Goal: Task Accomplishment & Management: Use online tool/utility

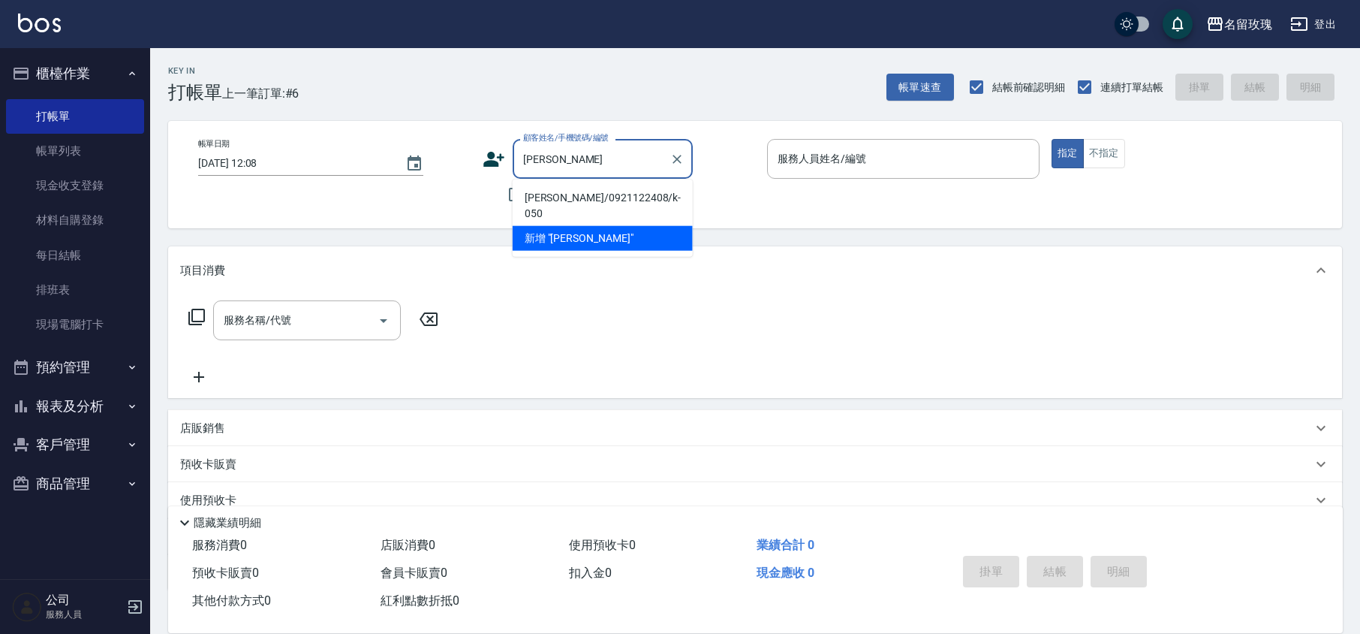
click at [533, 191] on li "[PERSON_NAME]/0921122408/k-050" at bounding box center [603, 205] width 180 height 41
type input "[PERSON_NAME]/0921122408/k-050"
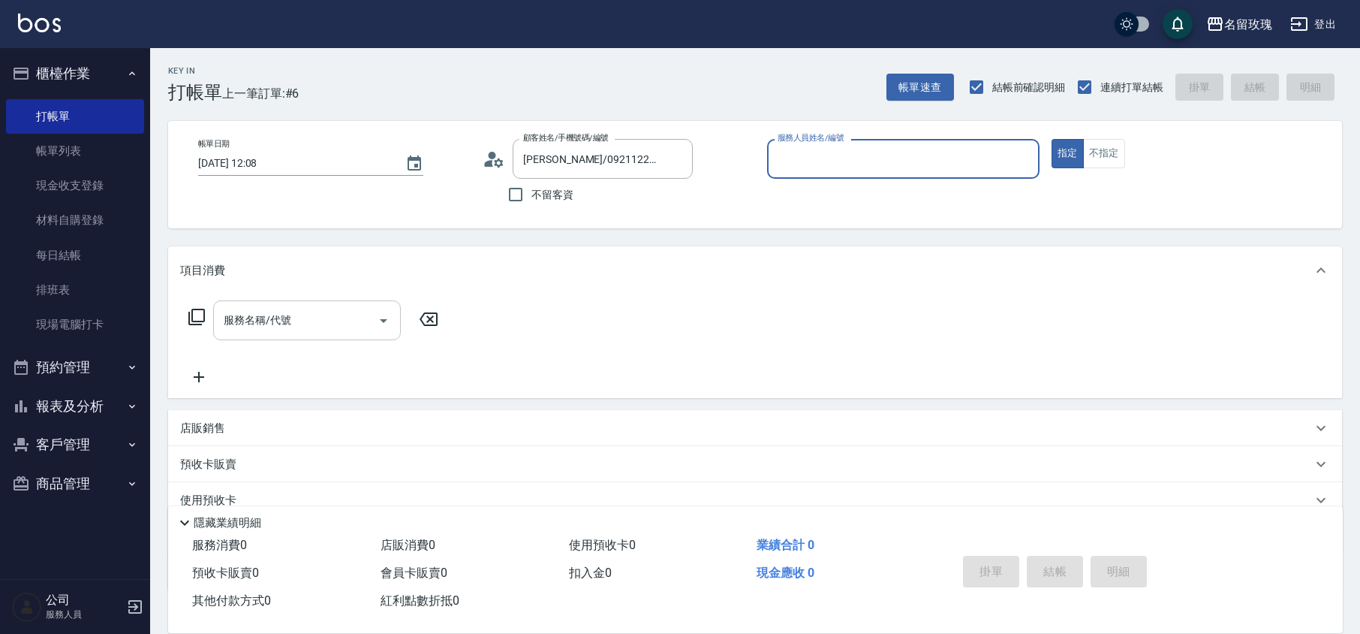
type input "[PERSON_NAME]-5"
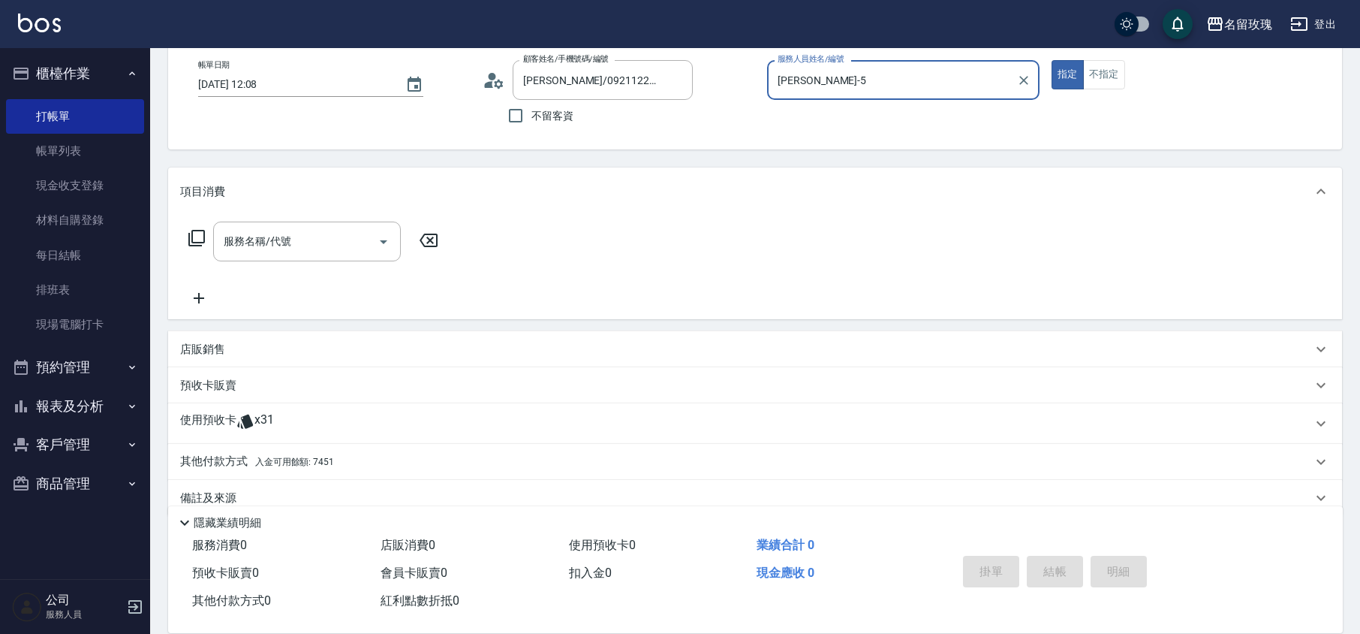
scroll to position [102, 0]
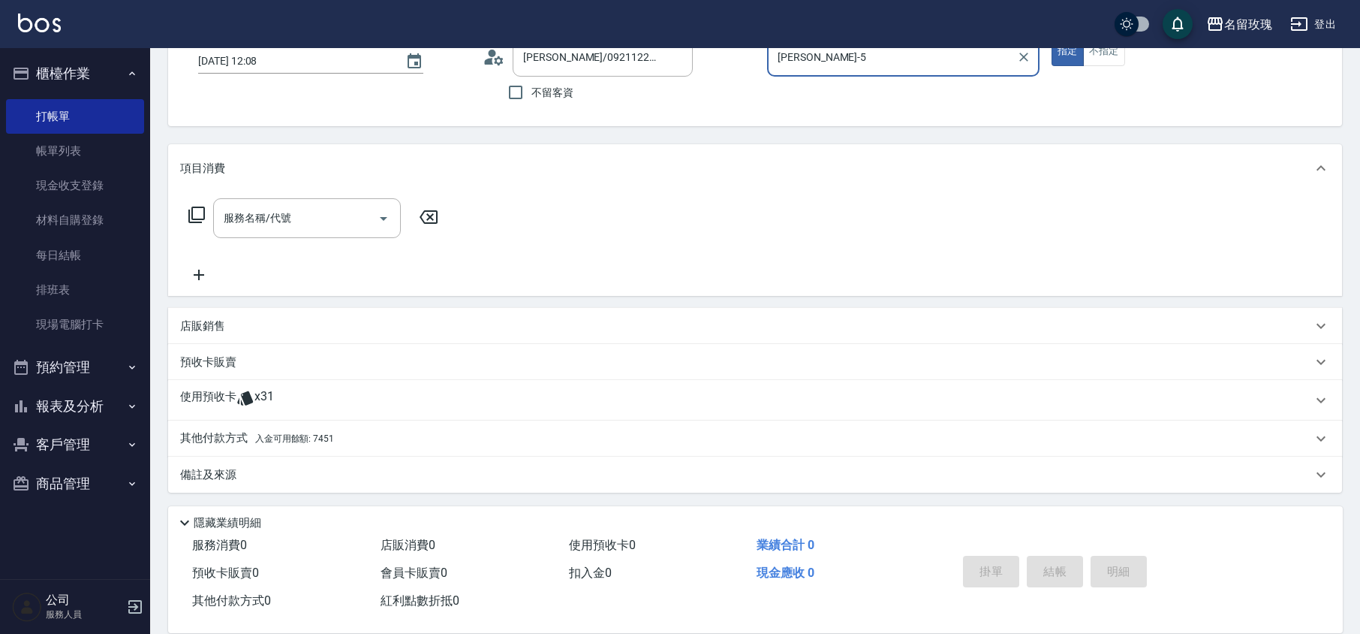
click at [287, 386] on div "使用預收卡 x31" at bounding box center [755, 400] width 1174 height 41
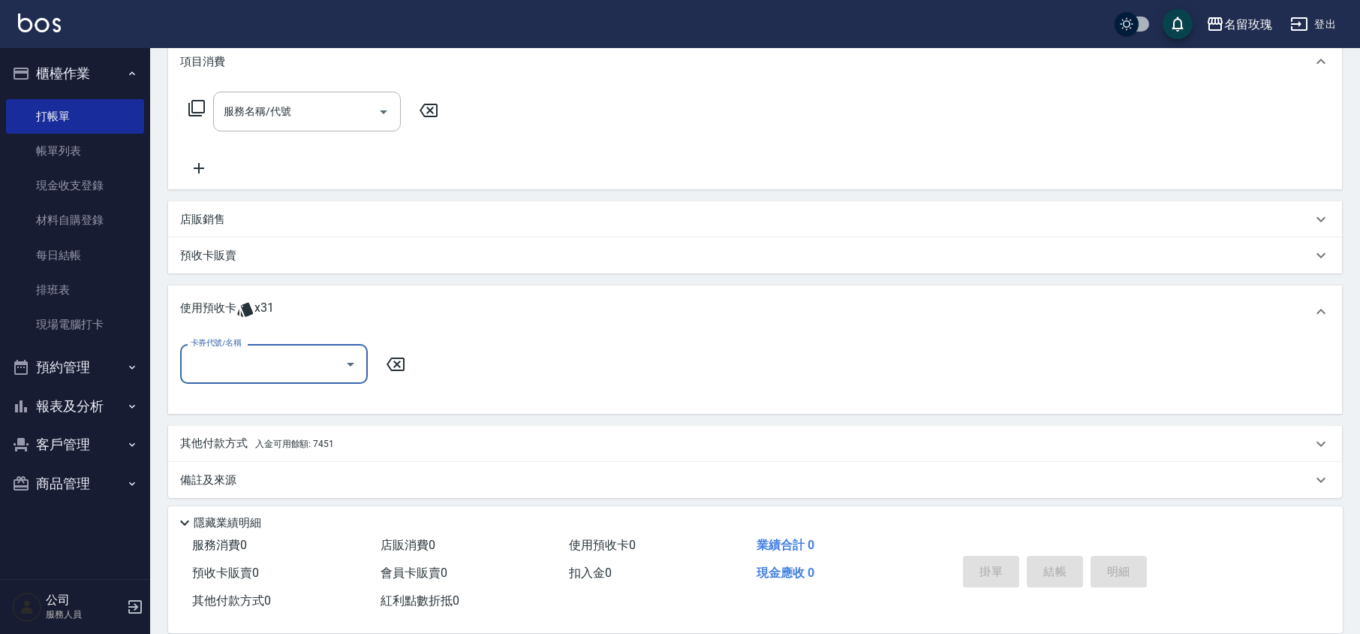
scroll to position [213, 0]
click at [356, 357] on icon "Open" at bounding box center [351, 360] width 18 height 18
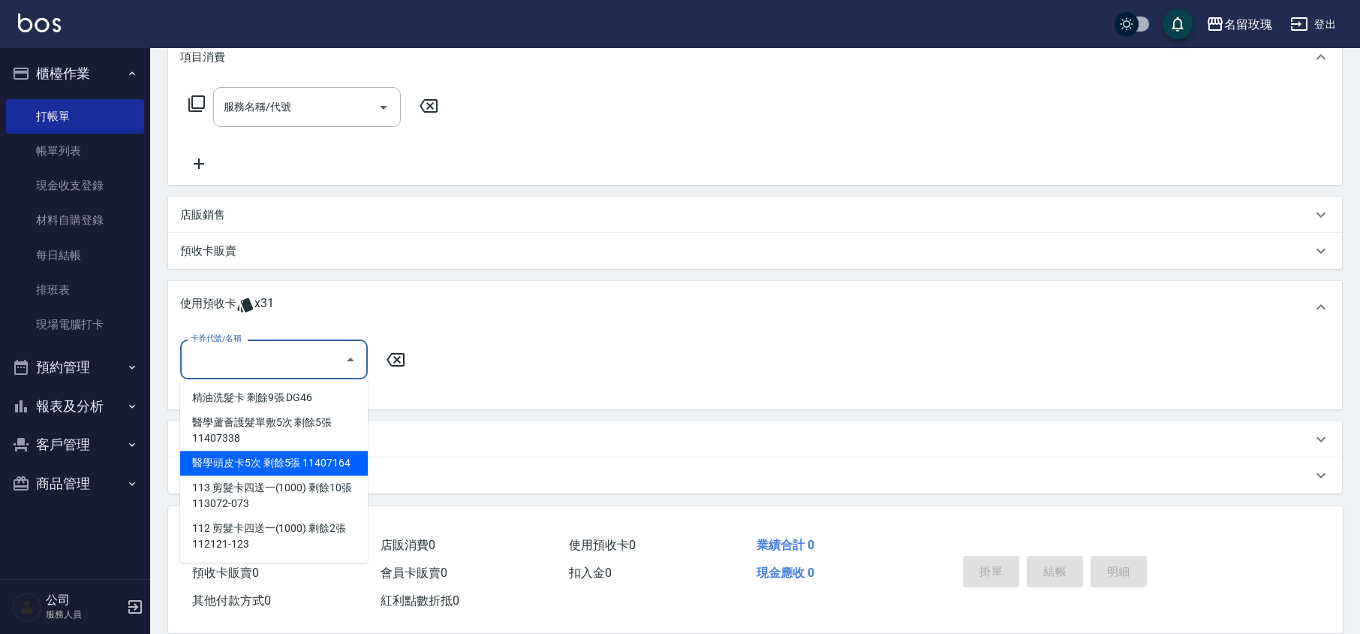
click at [279, 462] on div "醫學頭皮卡5次 剩餘5張 11407164" at bounding box center [274, 462] width 188 height 25
type input "醫學頭皮卡5次 11407164"
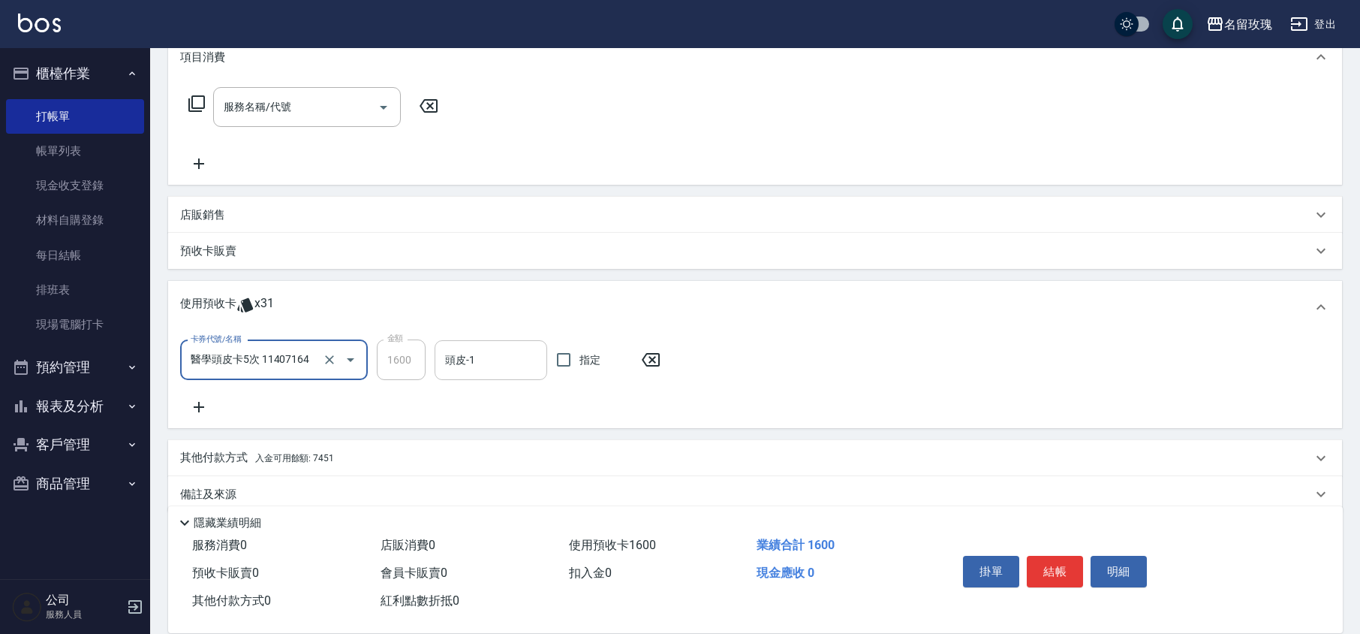
click at [473, 361] on input "頭皮-1" at bounding box center [490, 360] width 99 height 26
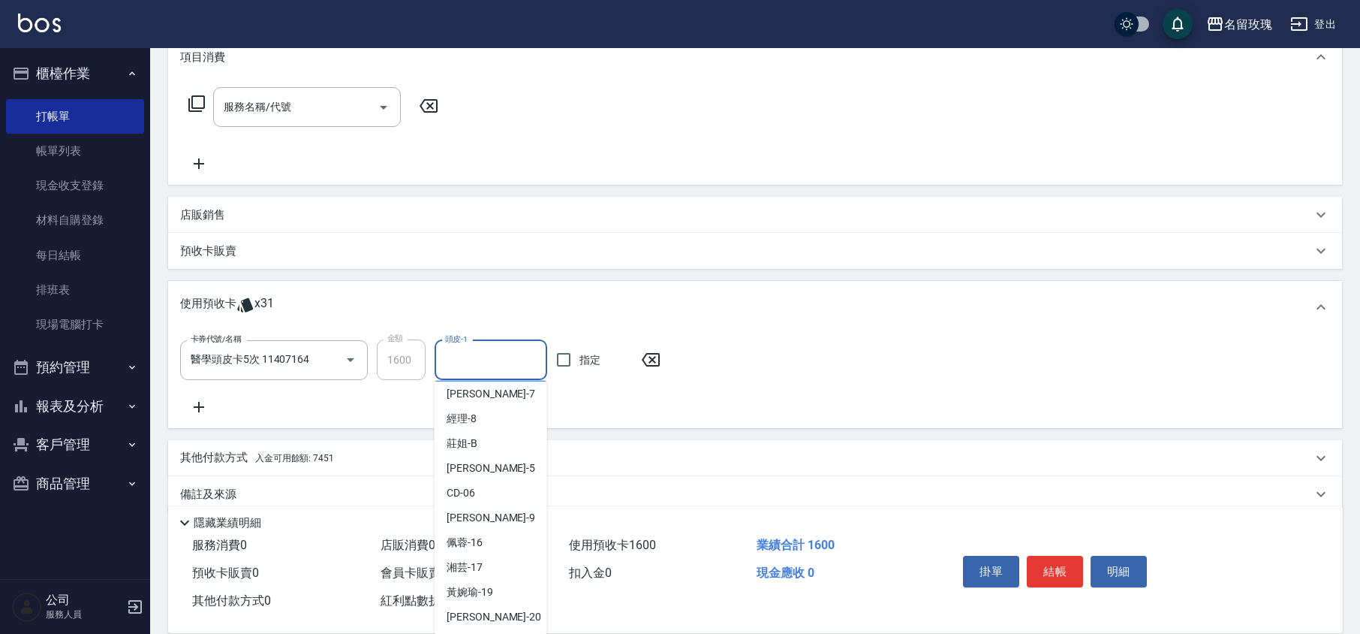
scroll to position [279, 0]
click at [474, 557] on div "汝 -30" at bounding box center [491, 566] width 113 height 25
type input "汝-30"
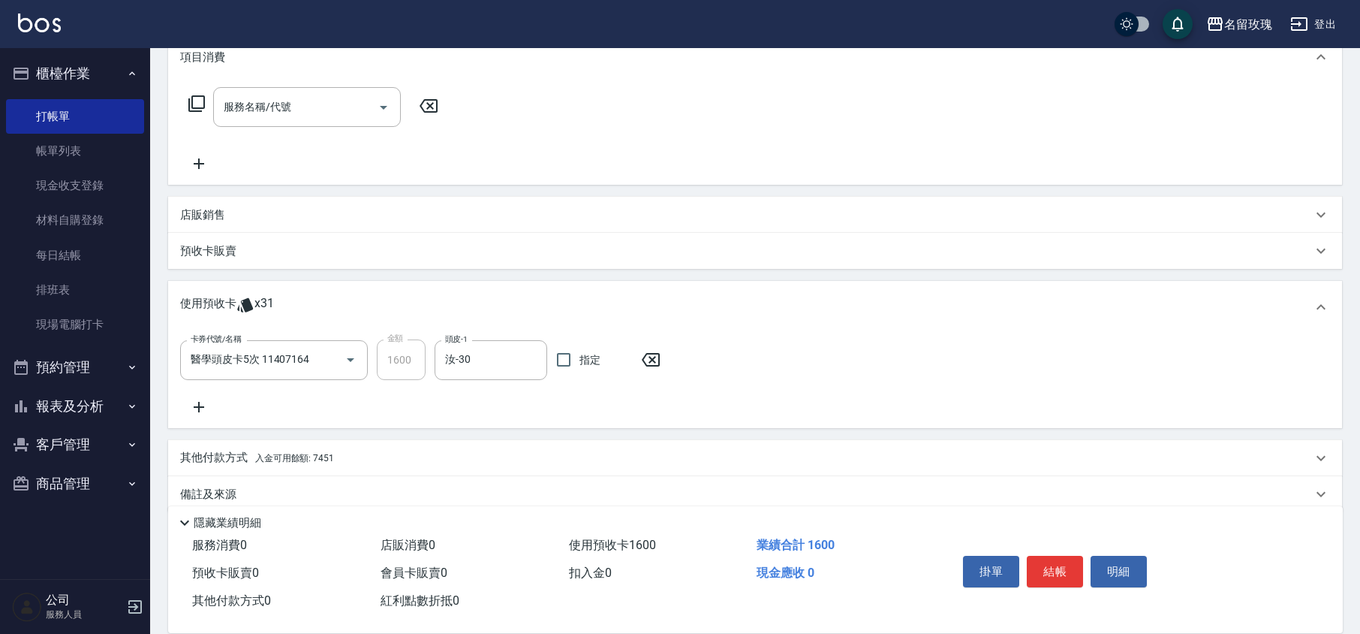
click at [196, 400] on icon at bounding box center [199, 407] width 38 height 18
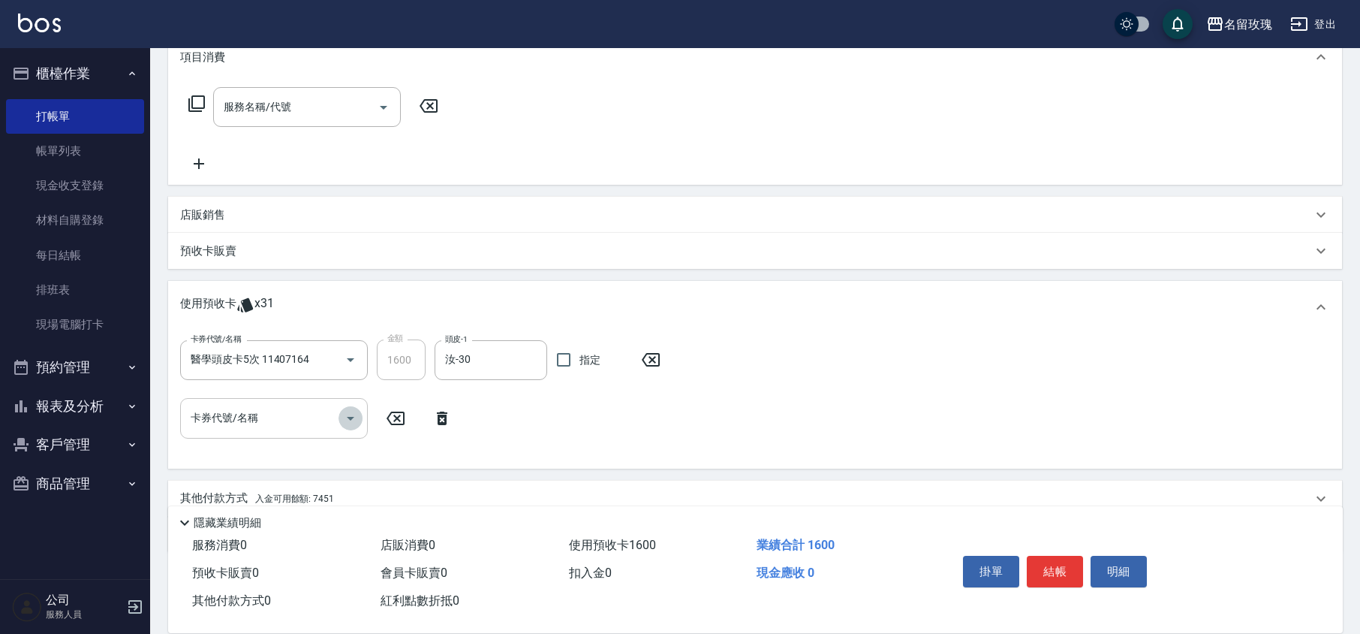
click at [355, 421] on icon "Open" at bounding box center [351, 418] width 18 height 18
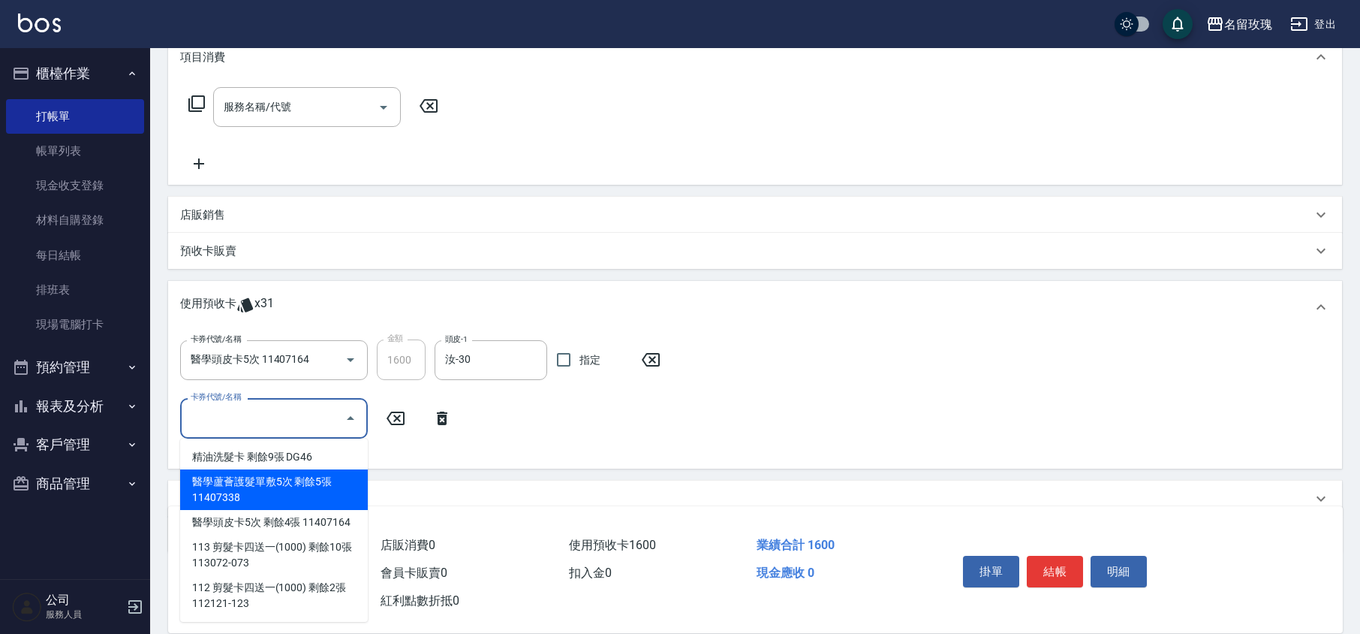
click at [341, 487] on div "醫學蘆薈護髮單敷5次 剩餘5張 11407338" at bounding box center [274, 489] width 188 height 41
type input "醫學蘆薈護髮單敷5次 11407338"
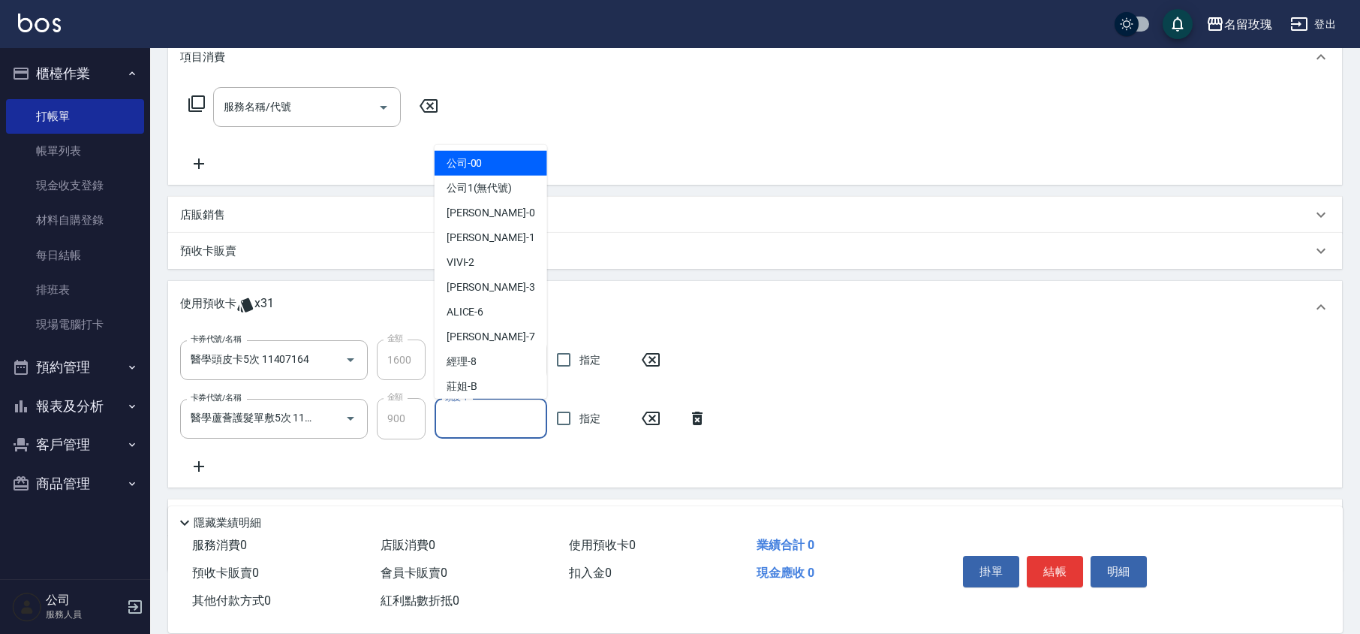
click at [481, 424] on input "頭皮-1" at bounding box center [490, 418] width 99 height 26
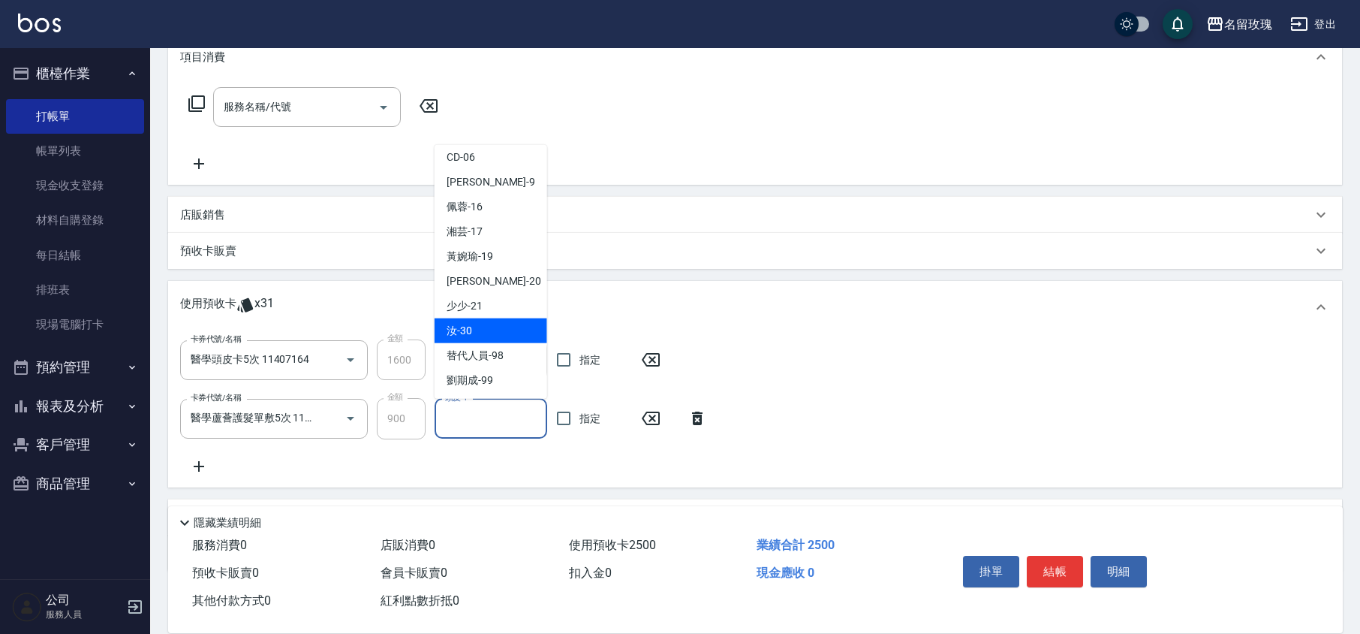
click at [481, 325] on div "汝 -30" at bounding box center [491, 330] width 113 height 25
type input "汝-30"
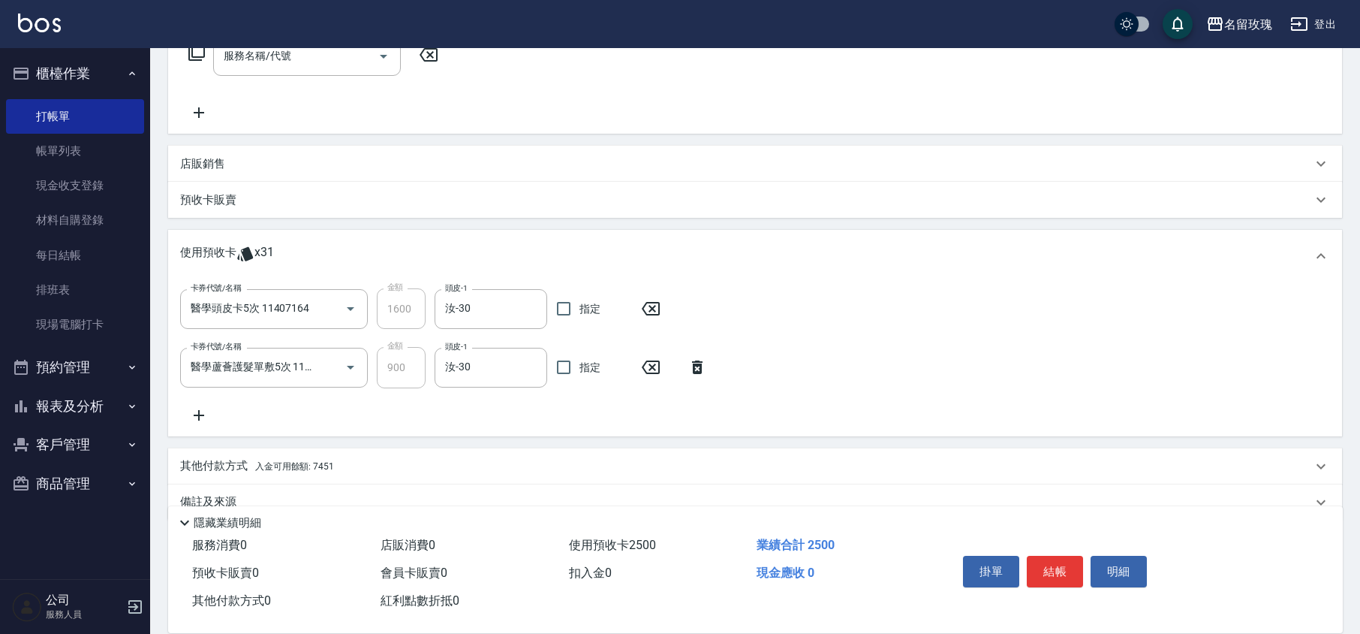
scroll to position [292, 0]
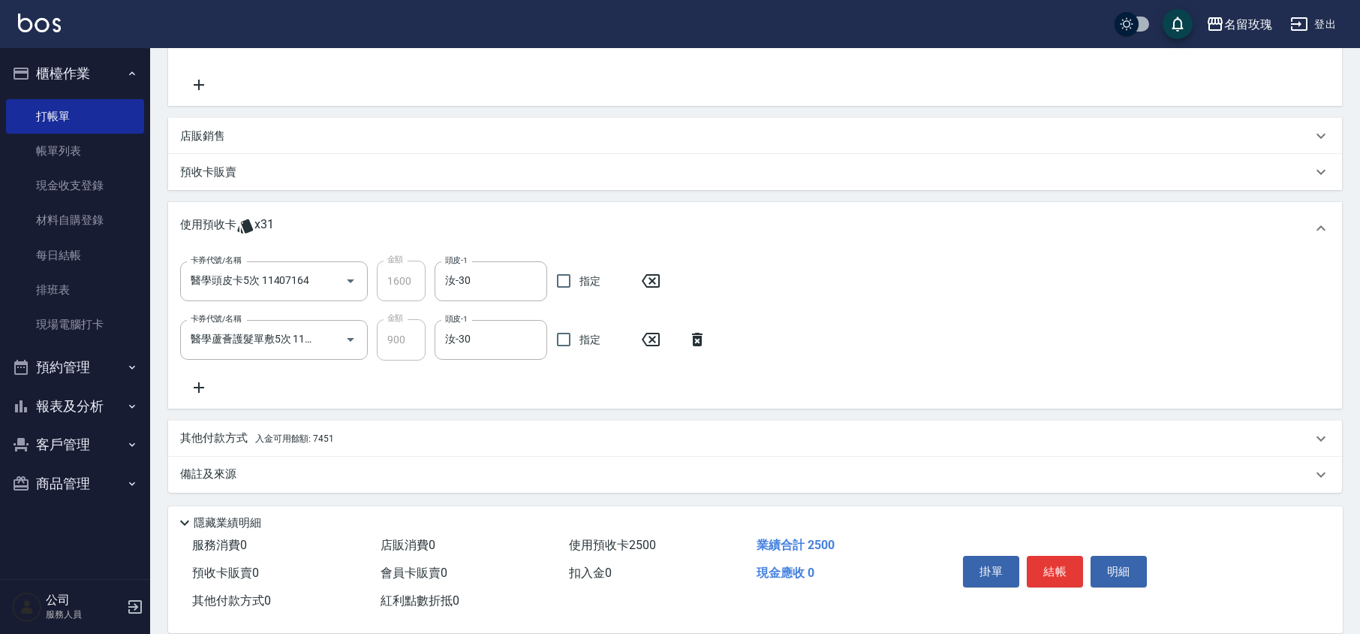
click at [481, 370] on div "卡券代號/名稱 醫學頭皮卡5次 11407164 卡券代號/名稱 金額 1600 金額 頭皮-1 汝-30 頭皮-1 指定 卡券代號/名稱 醫學蘆薈護髮單敷5…" at bounding box center [755, 328] width 1150 height 135
type input "[DATE] 12:45"
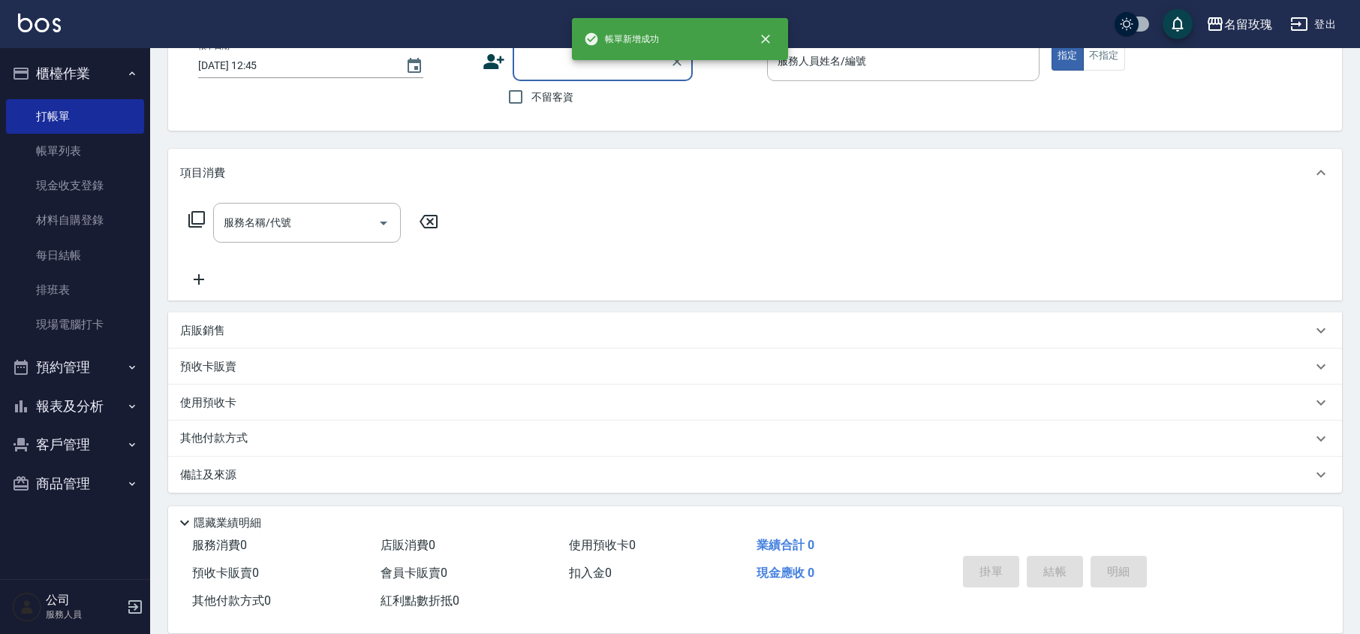
scroll to position [0, 0]
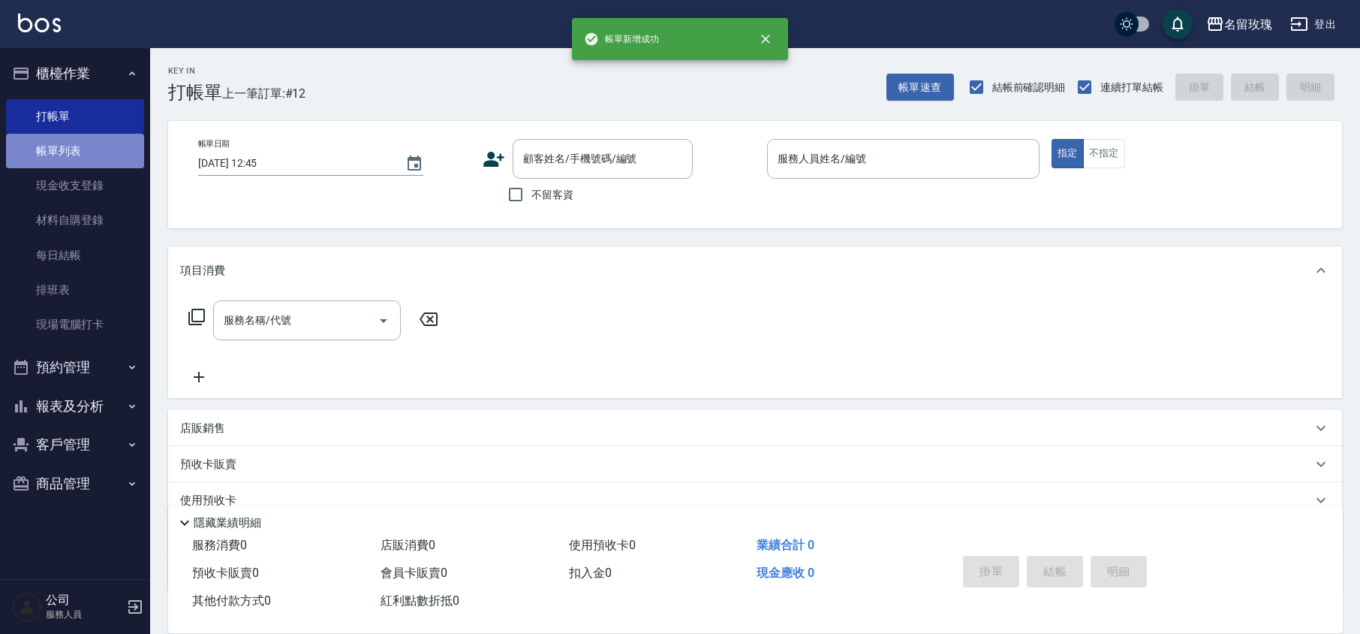
click at [76, 146] on link "帳單列表" at bounding box center [75, 151] width 138 height 35
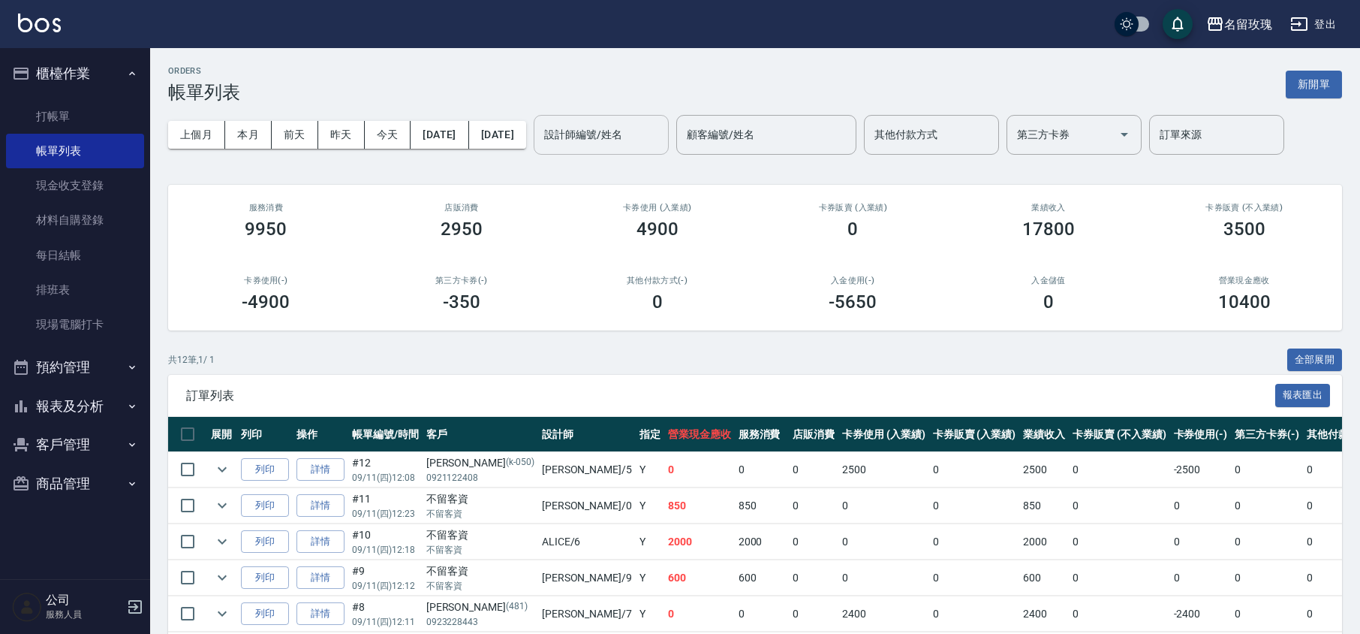
click at [620, 126] on div "設計師編號/姓名 設計師編號/姓名" at bounding box center [601, 135] width 135 height 40
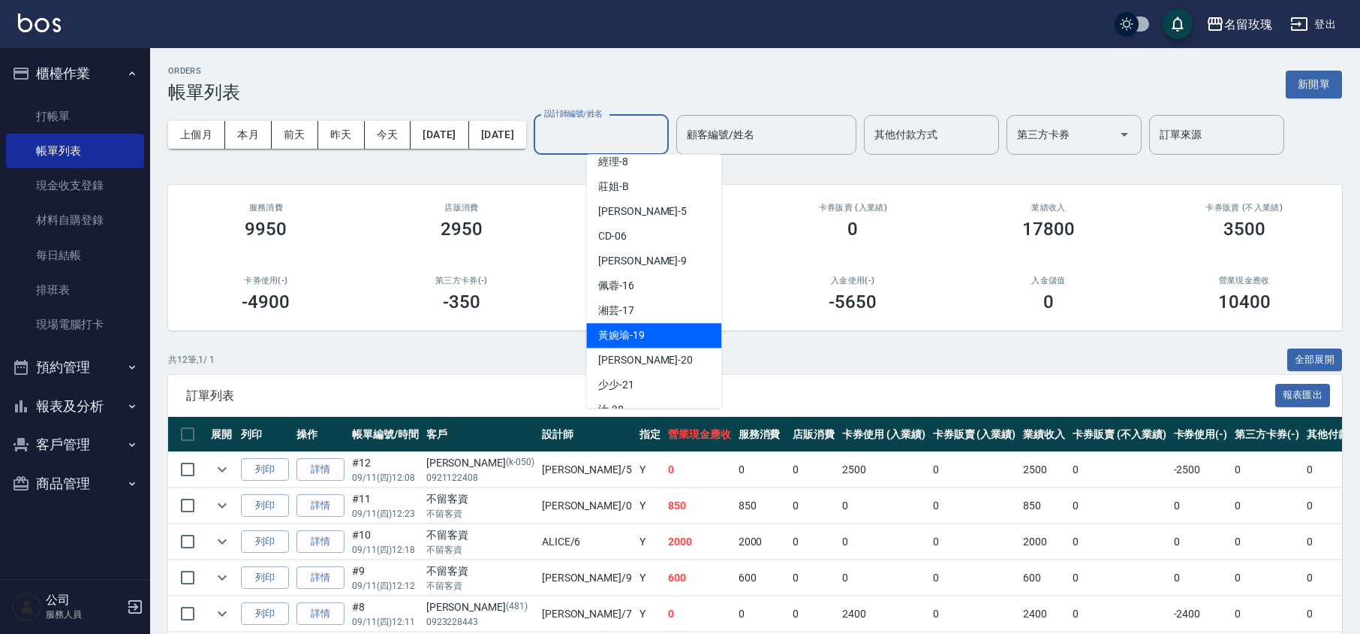
scroll to position [179, 0]
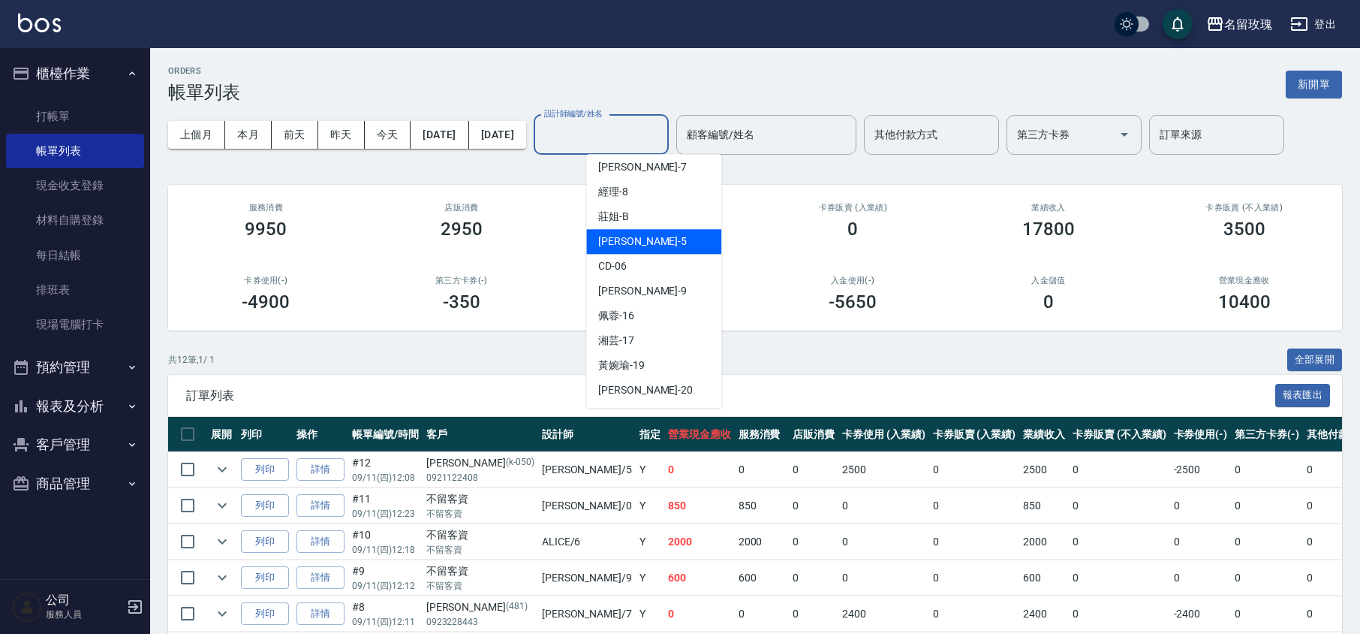
click at [661, 237] on div "[PERSON_NAME] -5" at bounding box center [653, 241] width 135 height 25
type input "[PERSON_NAME]-5"
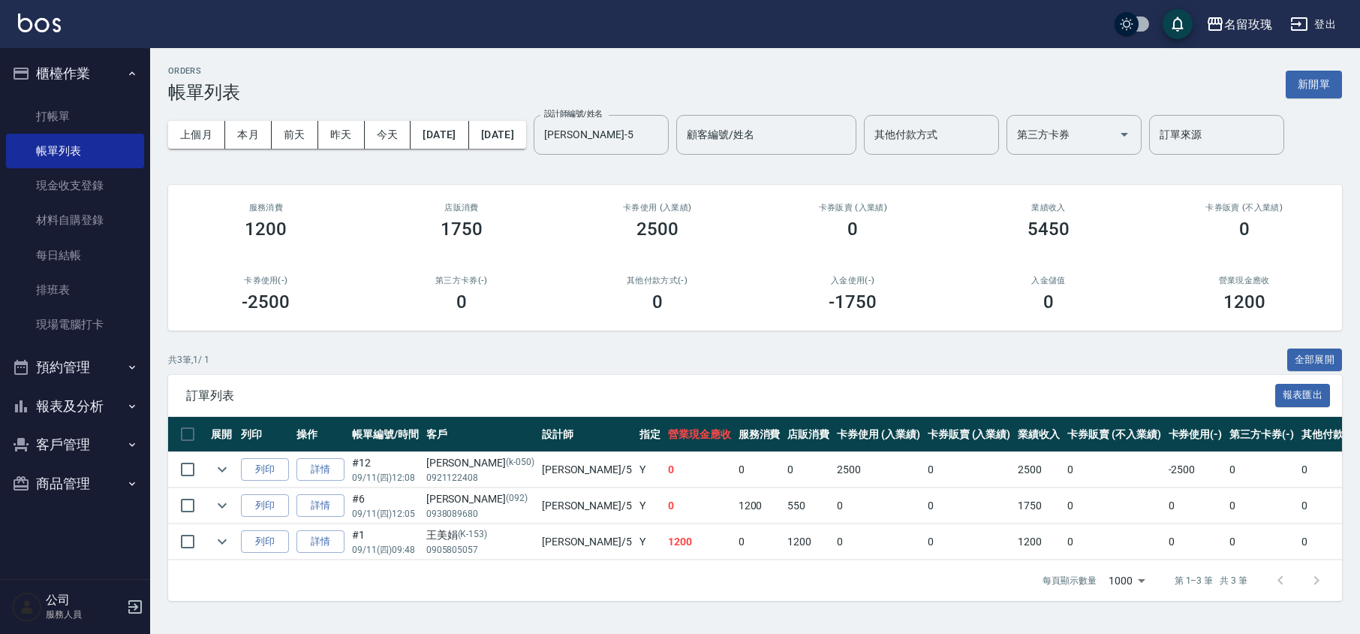
click at [740, 168] on div "ORDERS 帳單列表 新開單 上個月 本月 [DATE] [DATE] [DATE] [DATE] [DATE] 設計師編號/姓名 [PERSON_NAME…" at bounding box center [755, 333] width 1210 height 571
click at [89, 93] on ul "打帳單 帳單列表 現金收支登錄 材料自購登錄 每日結帳 排班表 現場電腦打卡" at bounding box center [75, 220] width 138 height 255
click at [82, 105] on link "打帳單" at bounding box center [75, 116] width 138 height 35
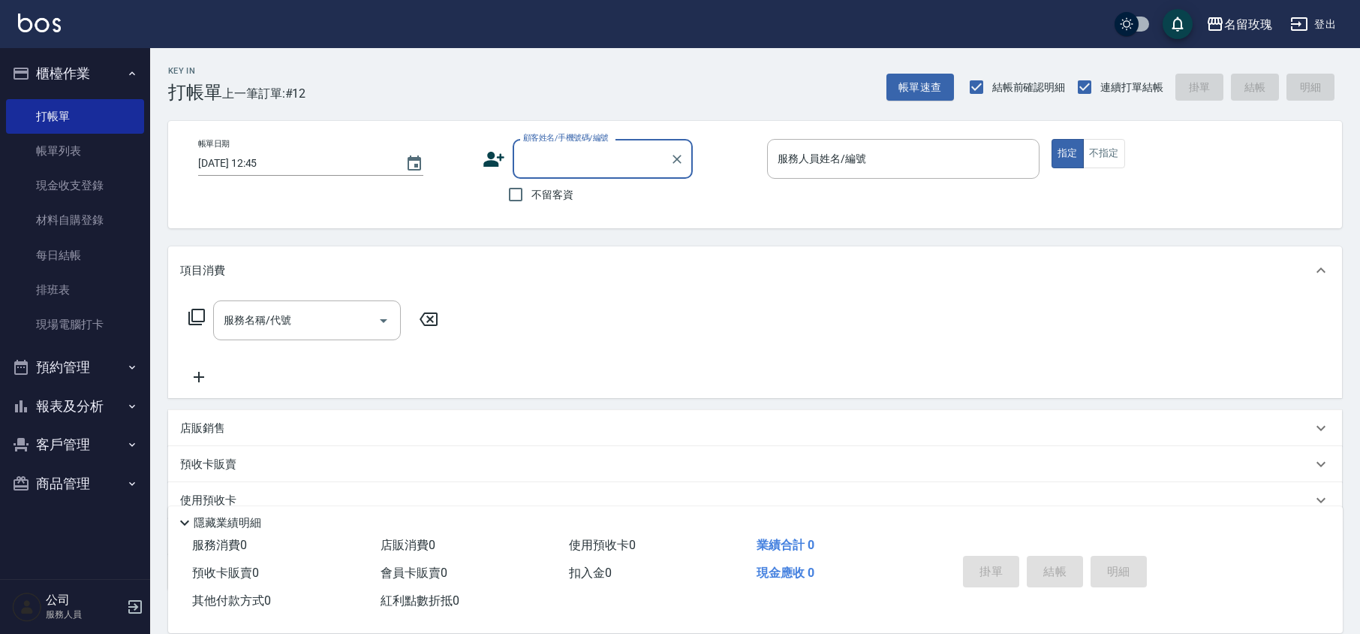
click at [91, 63] on button "櫃檯作業" at bounding box center [75, 73] width 138 height 39
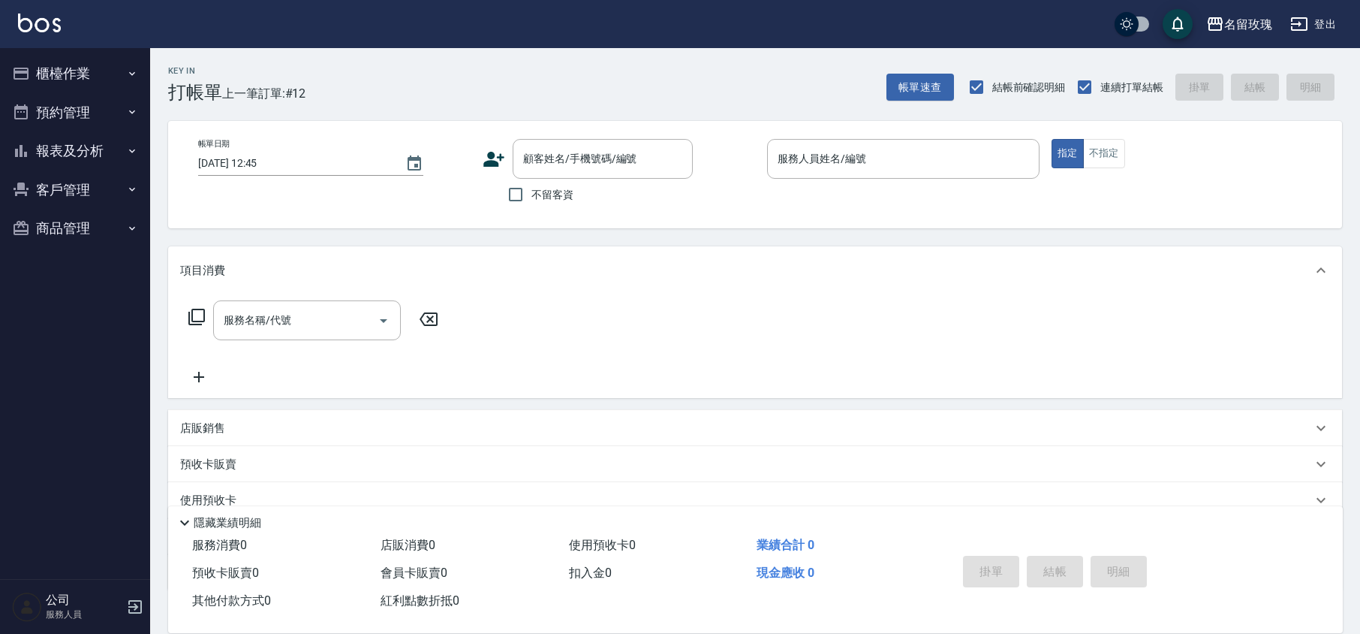
click at [381, 109] on div "Key In 打帳單 上一筆訂單:#12 帳單速查 結帳前確認明細 連續打單結帳 掛單 結帳 明細 帳單日期 [DATE] 12:45 顧客姓名/手機號碼/編…" at bounding box center [755, 389] width 1210 height 683
